Goal: Navigation & Orientation: Find specific page/section

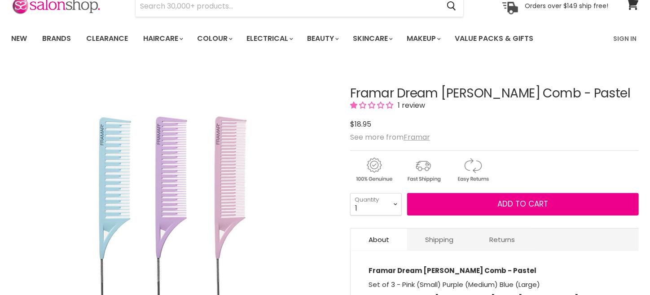
click at [408, 105] on span "1 review" at bounding box center [410, 105] width 30 height 10
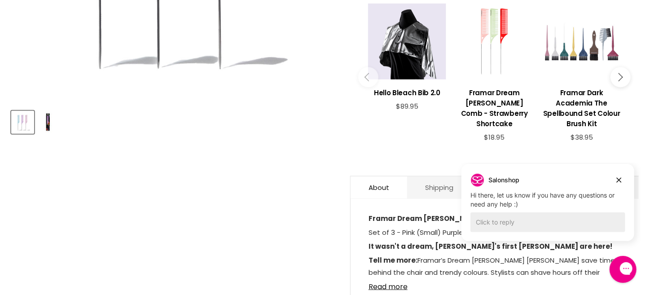
scroll to position [188, 0]
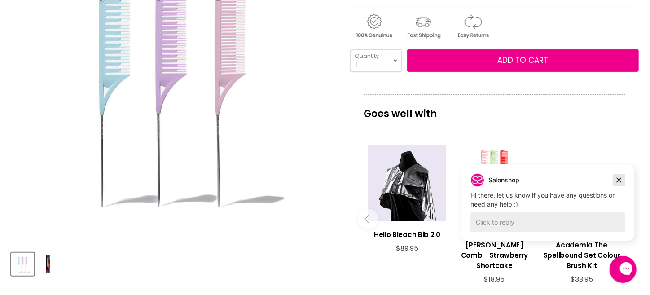
click at [620, 177] on icon "Dismiss campaign" at bounding box center [618, 179] width 9 height 11
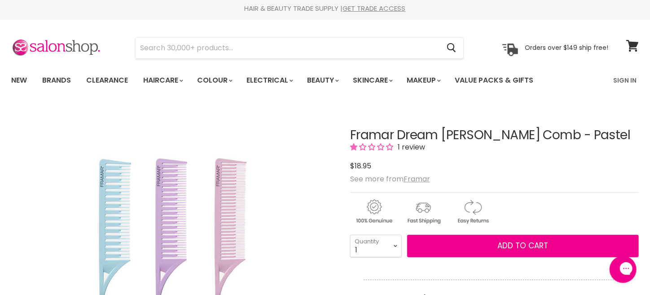
scroll to position [0, 0]
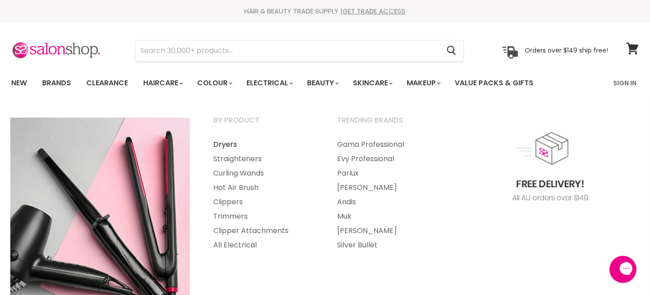
click at [227, 145] on link "Dryers" at bounding box center [263, 144] width 122 height 14
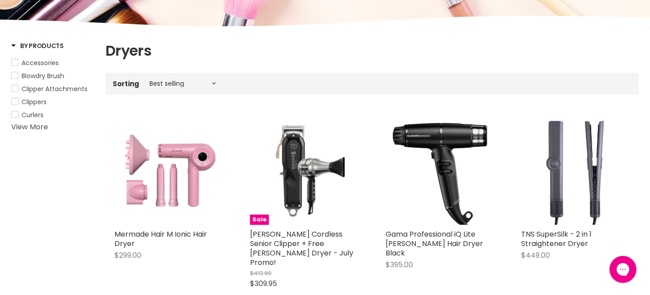
scroll to position [89, 0]
